Goal: Information Seeking & Learning: Learn about a topic

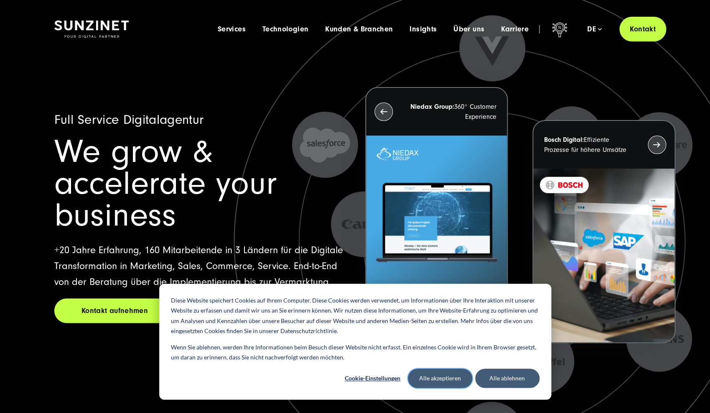
click at [454, 377] on button "Alle akzeptieren" at bounding box center [440, 377] width 64 height 19
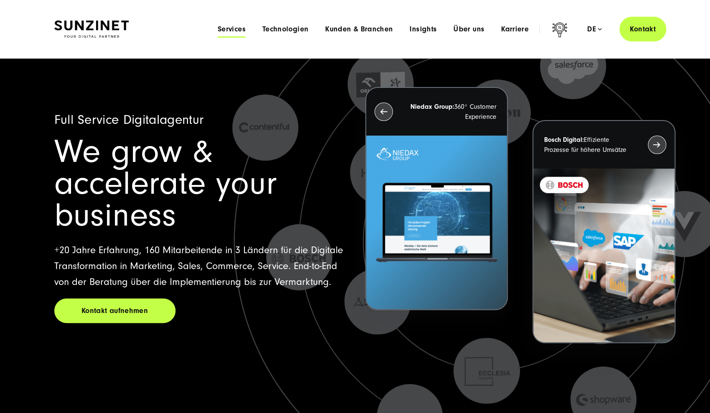
click at [238, 28] on span "Services" at bounding box center [232, 29] width 28 height 8
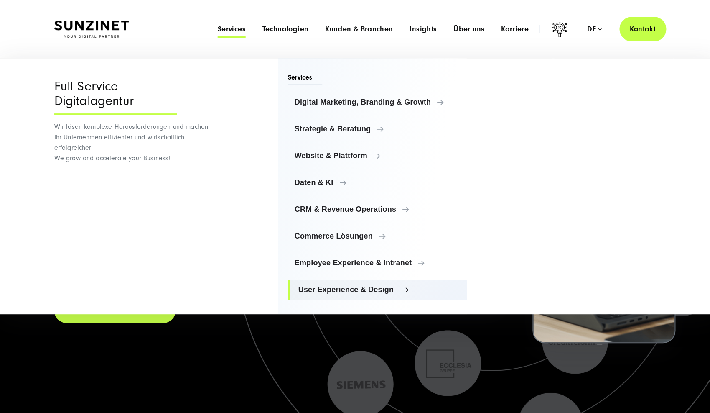
click at [336, 292] on span "User Experience & Design" at bounding box center [380, 289] width 162 height 8
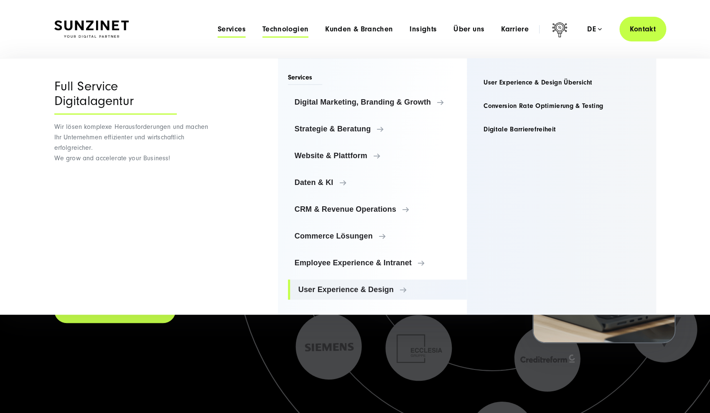
click at [289, 27] on span "Technologien" at bounding box center [286, 29] width 46 height 8
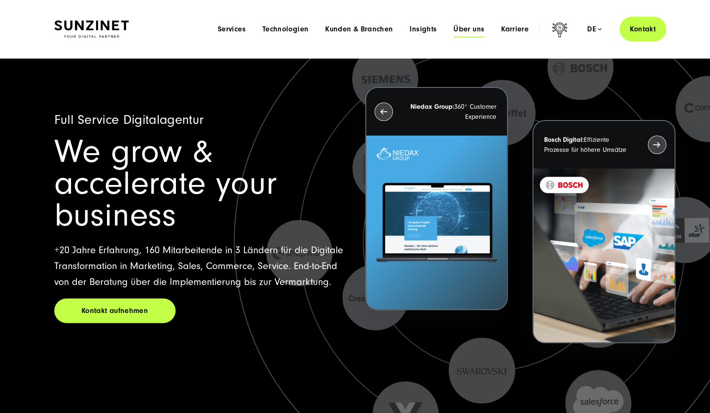
click at [467, 29] on span "Über uns" at bounding box center [469, 29] width 31 height 8
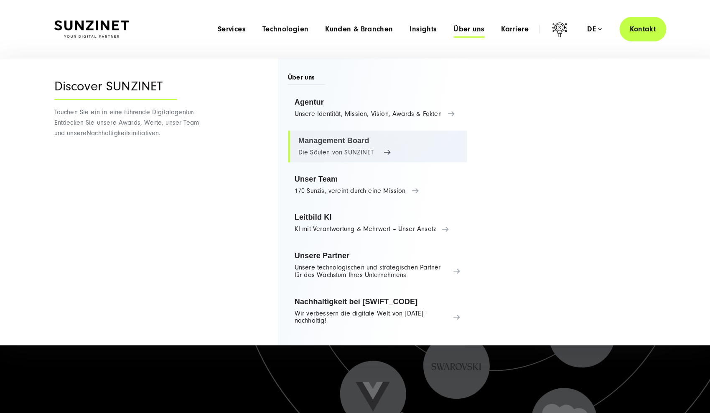
click at [330, 157] on link "Management Board Die Säulen von SUNZINET" at bounding box center [377, 146] width 179 height 32
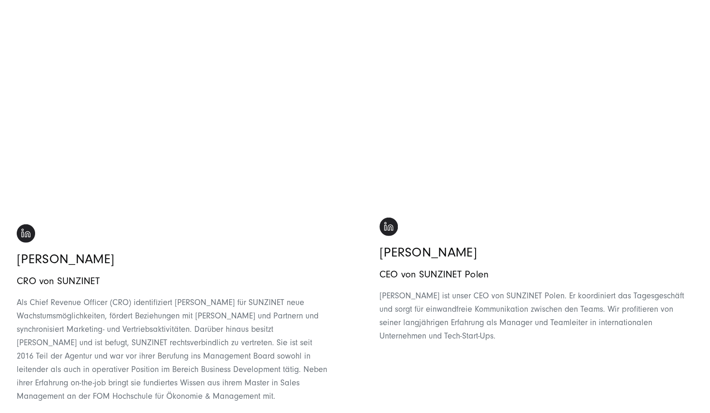
scroll to position [990, 0]
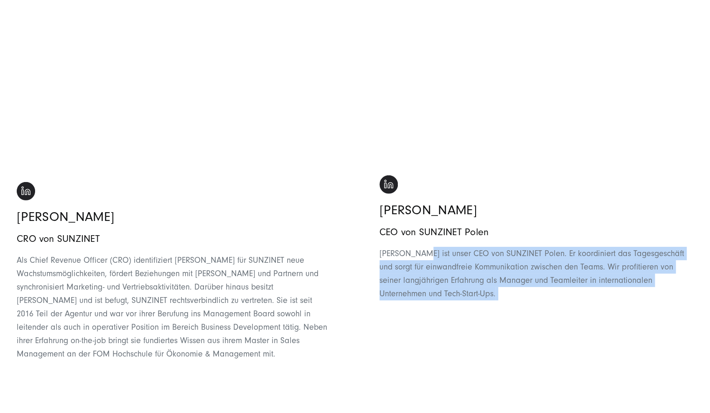
drag, startPoint x: 423, startPoint y: 240, endPoint x: 452, endPoint y: 289, distance: 57.2
click at [452, 289] on p "[PERSON_NAME] ist unser CEO von SUNZINET Polen. Er koordiniert das Tagesgeschäf…" at bounding box center [537, 307] width 314 height 120
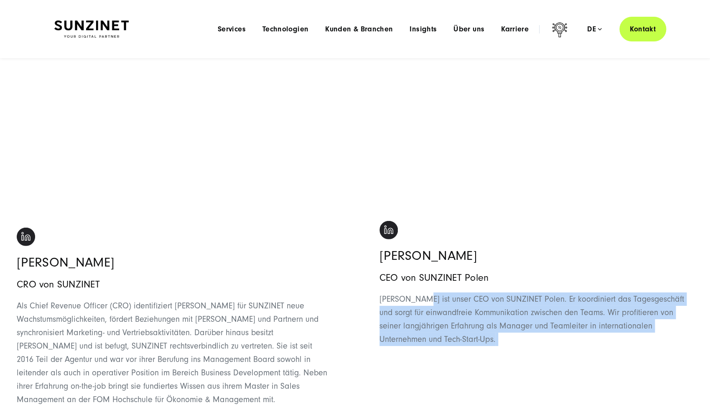
scroll to position [929, 0]
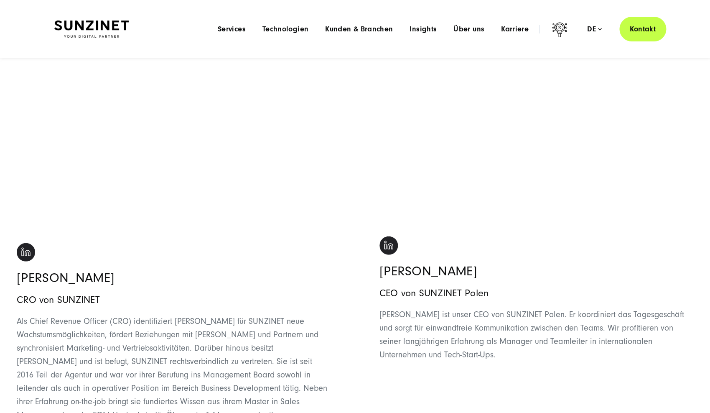
click at [412, 309] on p "[PERSON_NAME] ist unser CEO von SUNZINET Polen. Er koordiniert das Tagesgeschäf…" at bounding box center [537, 368] width 314 height 120
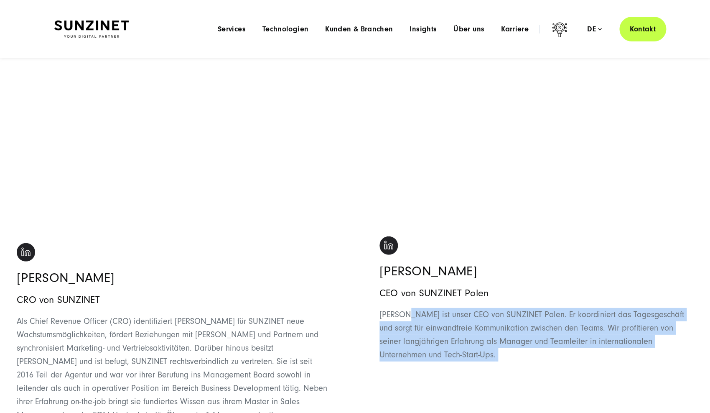
drag, startPoint x: 409, startPoint y: 303, endPoint x: 442, endPoint y: 317, distance: 36.7
click at [482, 351] on p "[PERSON_NAME] ist unser CEO von SUNZINET Polen. Er koordiniert das Tagesgeschäf…" at bounding box center [537, 368] width 314 height 120
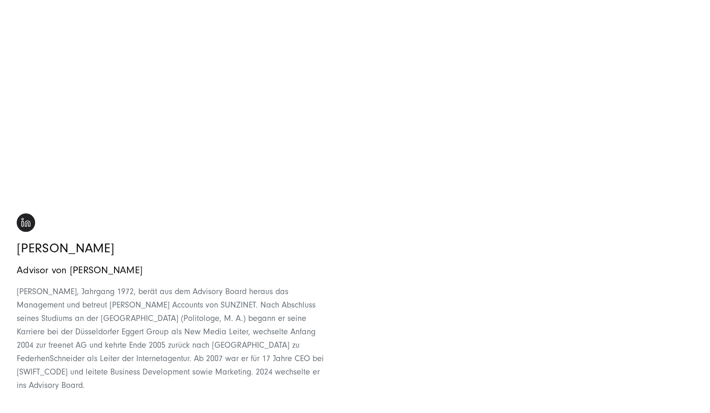
scroll to position [1413, 0]
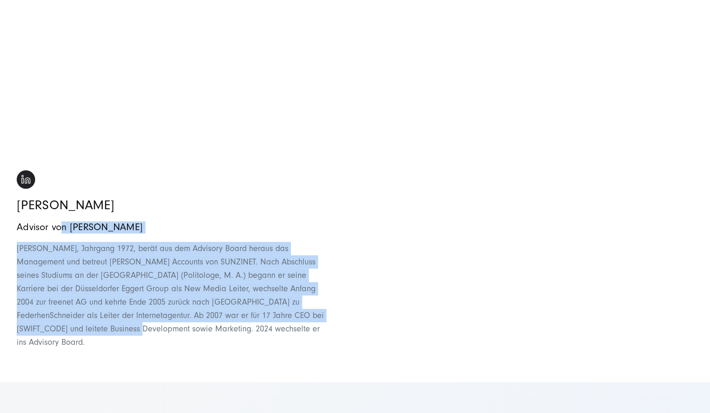
drag, startPoint x: 60, startPoint y: 212, endPoint x: 327, endPoint y: 299, distance: 281.3
click at [327, 299] on div "Advisor von [PERSON_NAME] [PERSON_NAME], Jahrgang 1972, berät aus dem Advisory …" at bounding box center [174, 285] width 314 height 128
click at [247, 272] on p "[PERSON_NAME], Jahrgang 1972, berät aus dem Advisory Board heraus das Managemen…" at bounding box center [174, 295] width 314 height 107
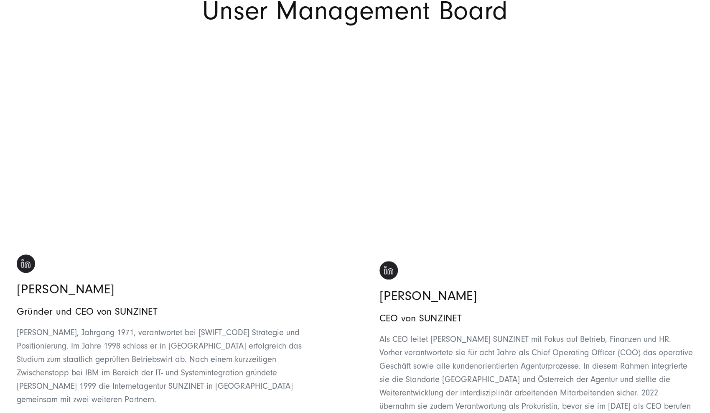
scroll to position [148, 0]
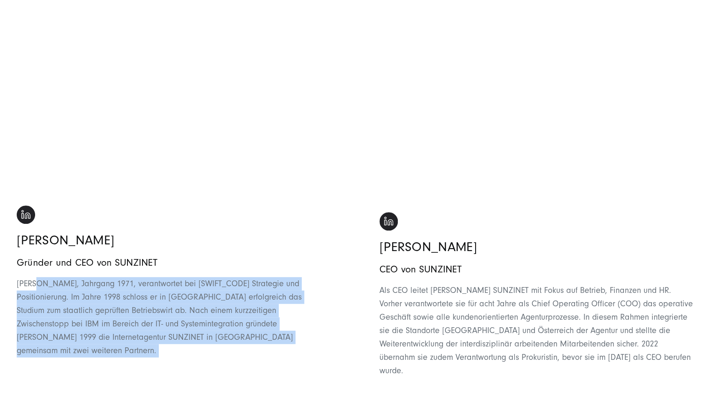
drag, startPoint x: 41, startPoint y: 278, endPoint x: 255, endPoint y: 355, distance: 228.6
click at [255, 355] on p "[PERSON_NAME], Jahrgang 1971, verantwortet bei [SWIFT_CODE] Strategie und Posit…" at bounding box center [174, 330] width 314 height 107
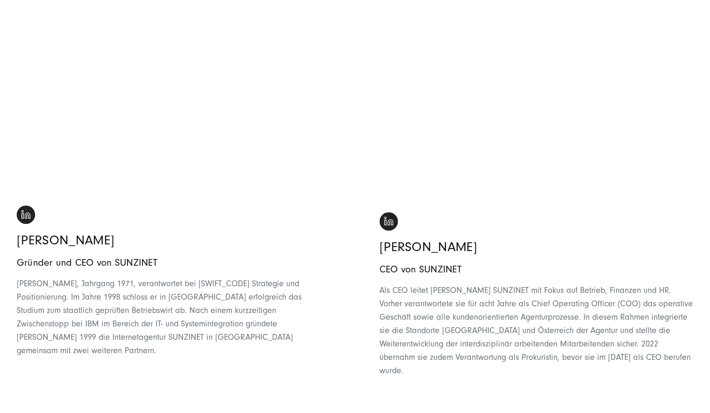
click at [257, 302] on p "[PERSON_NAME], Jahrgang 1971, verantwortet bei [SWIFT_CODE] Strategie und Posit…" at bounding box center [174, 330] width 314 height 107
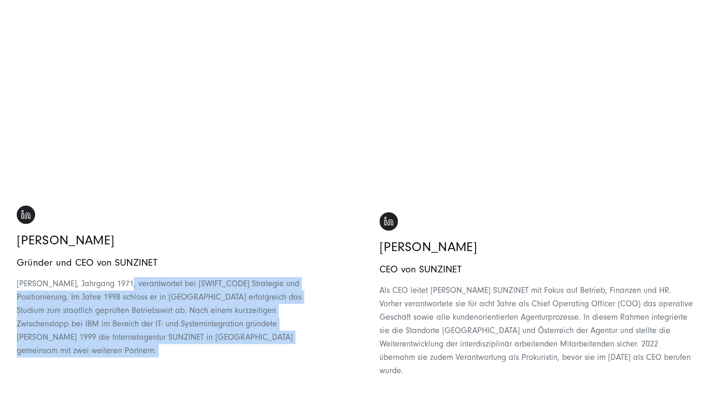
drag, startPoint x: 125, startPoint y: 282, endPoint x: 265, endPoint y: 327, distance: 146.4
click at [260, 345] on p "[PERSON_NAME], Jahrgang 1971, verantwortet bei [SWIFT_CODE] Strategie und Posit…" at bounding box center [174, 330] width 314 height 107
drag, startPoint x: 267, startPoint y: 321, endPoint x: 240, endPoint y: 314, distance: 27.1
click at [267, 321] on span "[PERSON_NAME], Jahrgang 1971, verantwortet bei [SWIFT_CODE] Strategie und Posit…" at bounding box center [159, 317] width 285 height 76
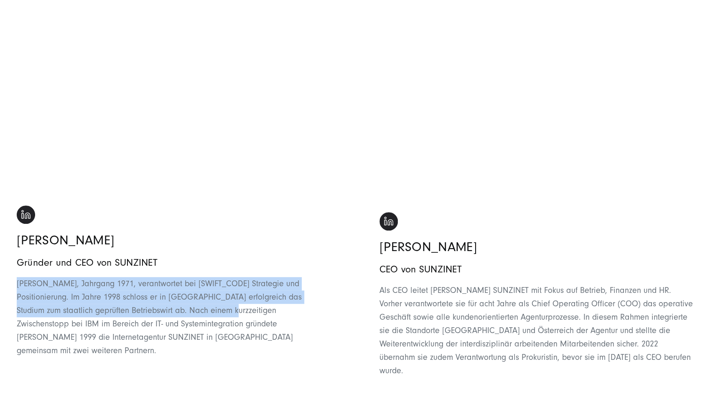
drag, startPoint x: 183, startPoint y: 305, endPoint x: 260, endPoint y: 332, distance: 81.5
click at [260, 332] on p "[PERSON_NAME], Jahrgang 1971, verantwortet bei [SWIFT_CODE] Strategie und Posit…" at bounding box center [174, 330] width 314 height 107
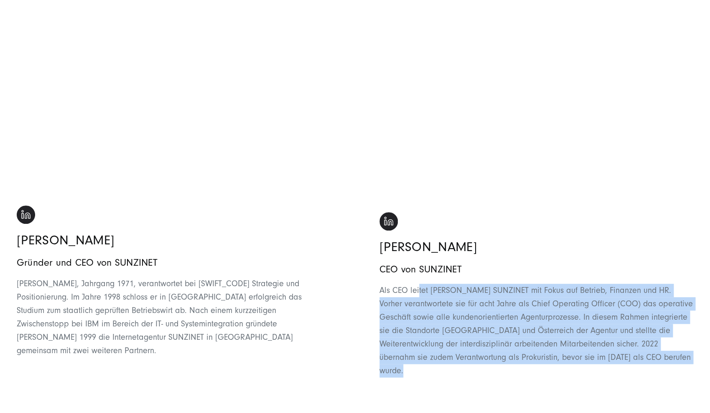
drag, startPoint x: 419, startPoint y: 292, endPoint x: 577, endPoint y: 349, distance: 167.6
click at [607, 367] on div "[PERSON_NAME] CEO von SUNZINET Als CEO leitet [PERSON_NAME] SUNZINET mit Fokus …" at bounding box center [537, 309] width 314 height 194
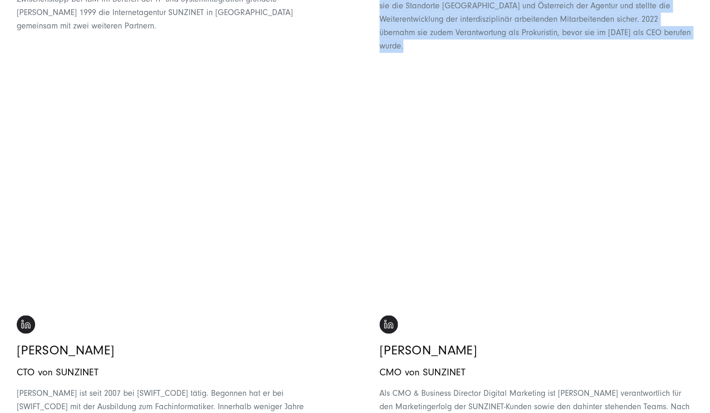
scroll to position [570, 0]
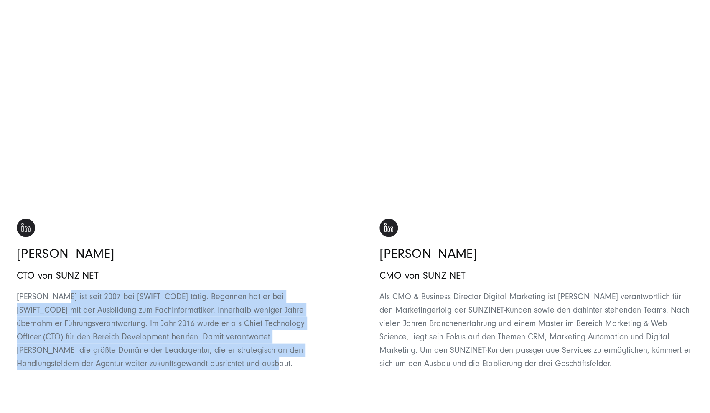
drag, startPoint x: 59, startPoint y: 286, endPoint x: 221, endPoint y: 343, distance: 171.3
click at [225, 345] on p "[PERSON_NAME] ist seit 2007 bei [SWIFT_CODE] tätig. Begonnen hat er bei [SWIFT_…" at bounding box center [174, 329] width 314 height 80
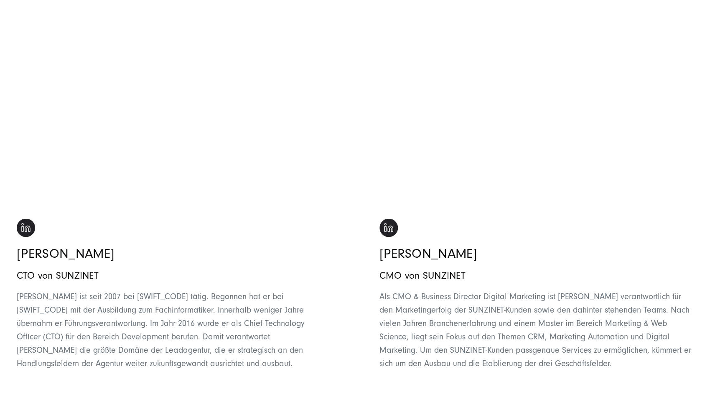
click at [185, 317] on p "[PERSON_NAME] ist seit 2007 bei [SWIFT_CODE] tätig. Begonnen hat er bei [SWIFT_…" at bounding box center [174, 329] width 314 height 80
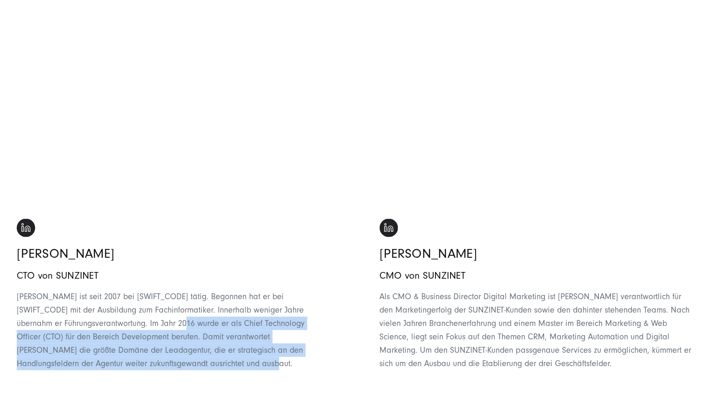
drag, startPoint x: 164, startPoint y: 307, endPoint x: 264, endPoint y: 346, distance: 107.5
click at [264, 346] on p "[PERSON_NAME] ist seit 2007 bei [SWIFT_CODE] tätig. Begonnen hat er bei [SWIFT_…" at bounding box center [174, 329] width 314 height 80
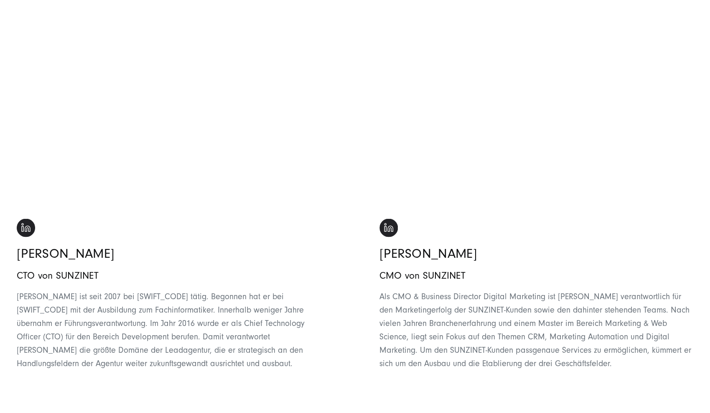
drag, startPoint x: 457, startPoint y: 314, endPoint x: 451, endPoint y: 312, distance: 6.2
click at [457, 314] on span "Als CMO & Business Director Digital Marketing ist [PERSON_NAME] verantwortlich …" at bounding box center [536, 329] width 312 height 76
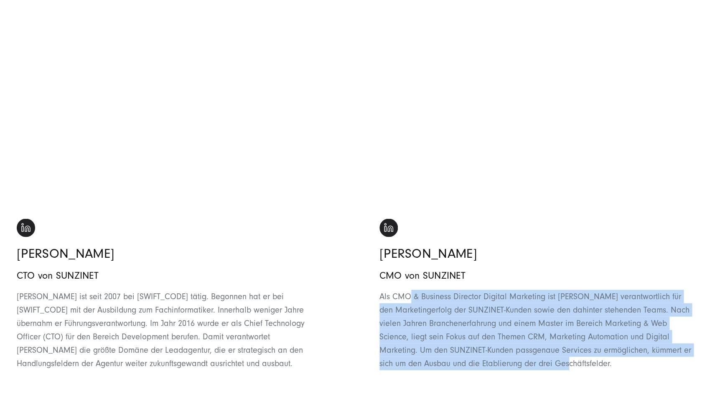
drag, startPoint x: 409, startPoint y: 280, endPoint x: 579, endPoint y: 353, distance: 184.9
click at [580, 353] on span "Als CMO & Business Director Digital Marketing ist [PERSON_NAME] verantwortlich …" at bounding box center [536, 329] width 312 height 76
click at [488, 293] on span "Als CMO & Business Director Digital Marketing ist [PERSON_NAME] verantwortlich …" at bounding box center [536, 329] width 312 height 76
drag, startPoint x: 441, startPoint y: 288, endPoint x: 622, endPoint y: 365, distance: 196.5
click at [622, 365] on div "[PERSON_NAME] CMO von [PERSON_NAME] Als CMO & Business Director Digital Marketi…" at bounding box center [537, 302] width 314 height 168
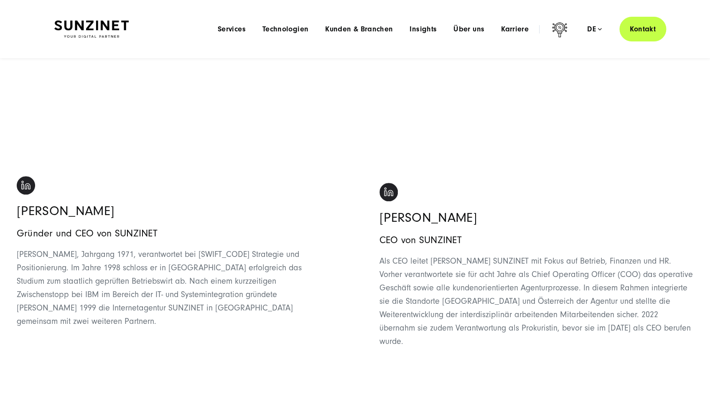
scroll to position [0, 0]
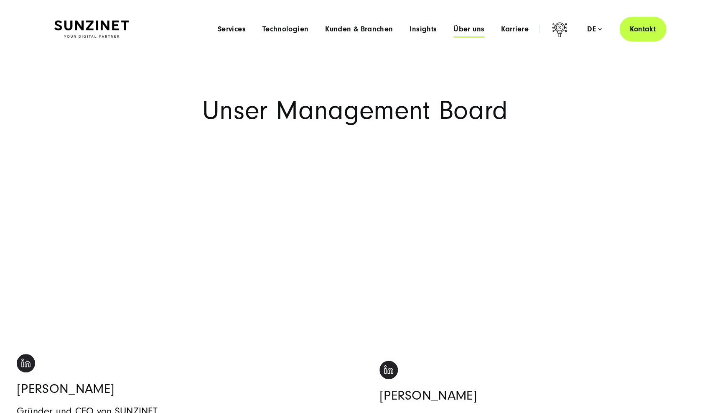
click at [471, 33] on span "Über uns" at bounding box center [469, 29] width 31 height 8
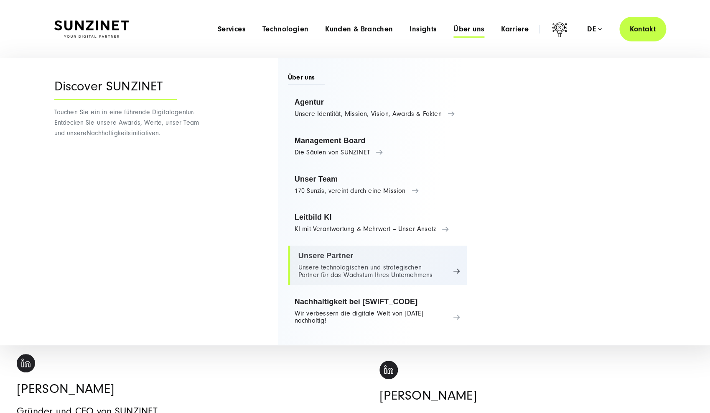
click at [349, 263] on link "Unsere Partner Unsere technologischen und strategischen Partner für das Wachstu…" at bounding box center [377, 264] width 179 height 39
